Goal: Check status

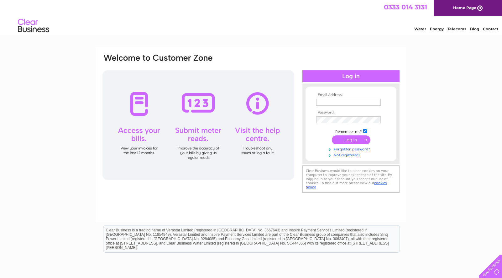
type input "lafood@hotmail.co.uk"
click at [352, 140] on input "submit" at bounding box center [351, 140] width 39 height 9
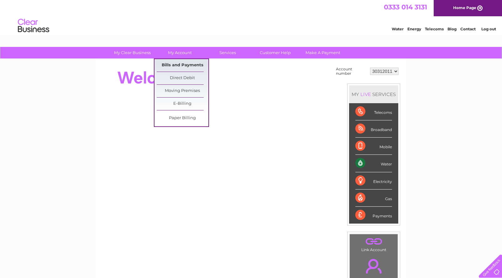
click at [175, 64] on link "Bills and Payments" at bounding box center [183, 65] width 52 height 13
